Goal: Task Accomplishment & Management: Manage account settings

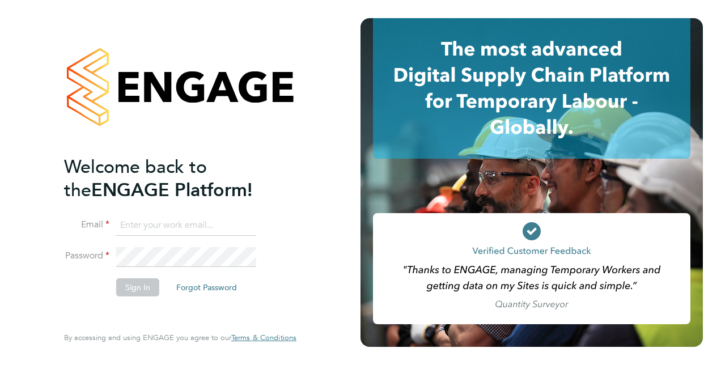
type input "[PERSON_NAME][EMAIL_ADDRESS][DOMAIN_NAME]"
click at [148, 284] on button "Sign In" at bounding box center [137, 287] width 43 height 18
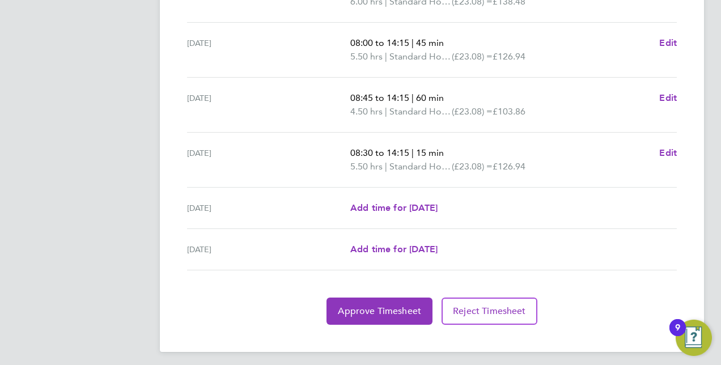
scroll to position [461, 0]
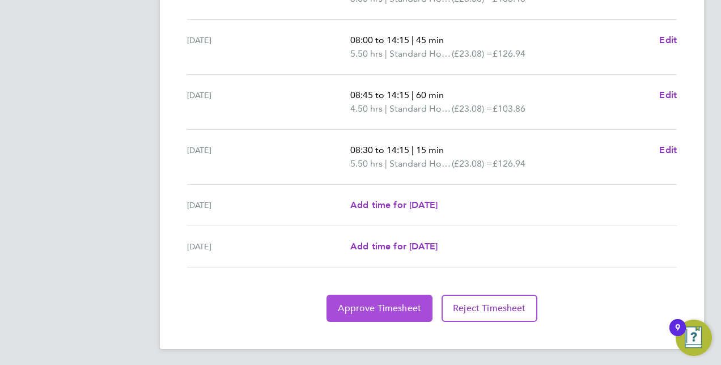
click at [402, 303] on span "Approve Timesheet" at bounding box center [379, 308] width 83 height 11
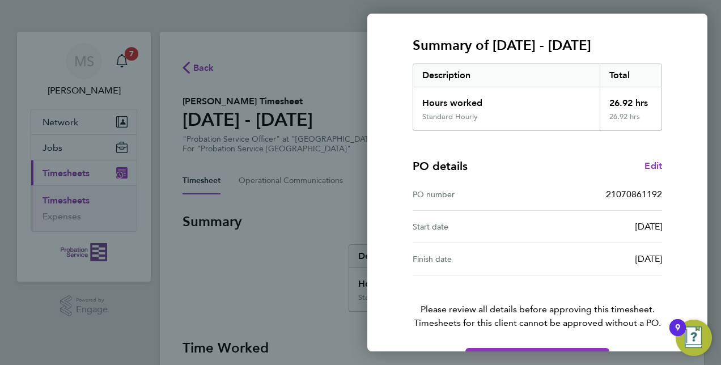
scroll to position [177, 0]
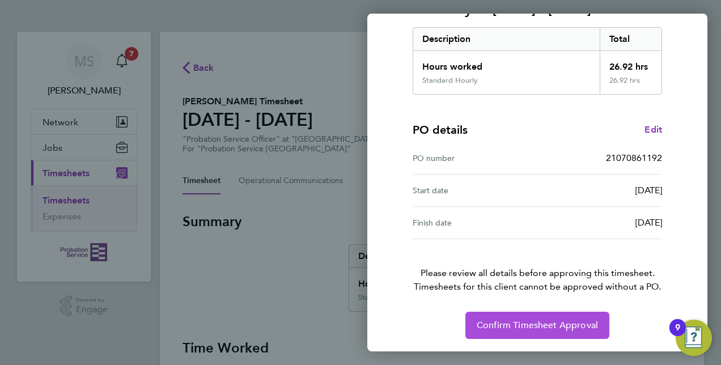
click at [579, 335] on button "Confirm Timesheet Approval" at bounding box center [537, 325] width 144 height 27
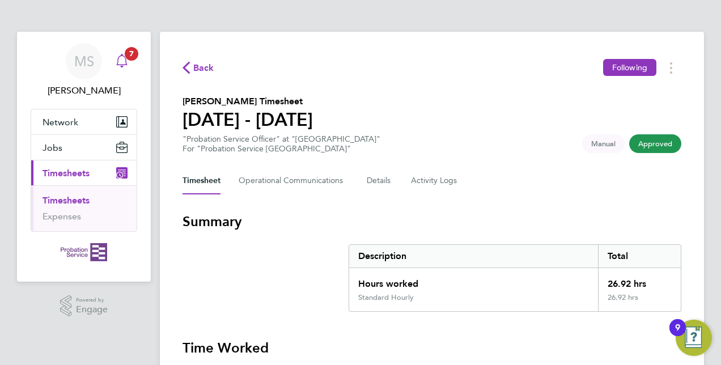
click at [123, 69] on div "Main navigation" at bounding box center [121, 61] width 23 height 23
